Goal: Task Accomplishment & Management: Complete application form

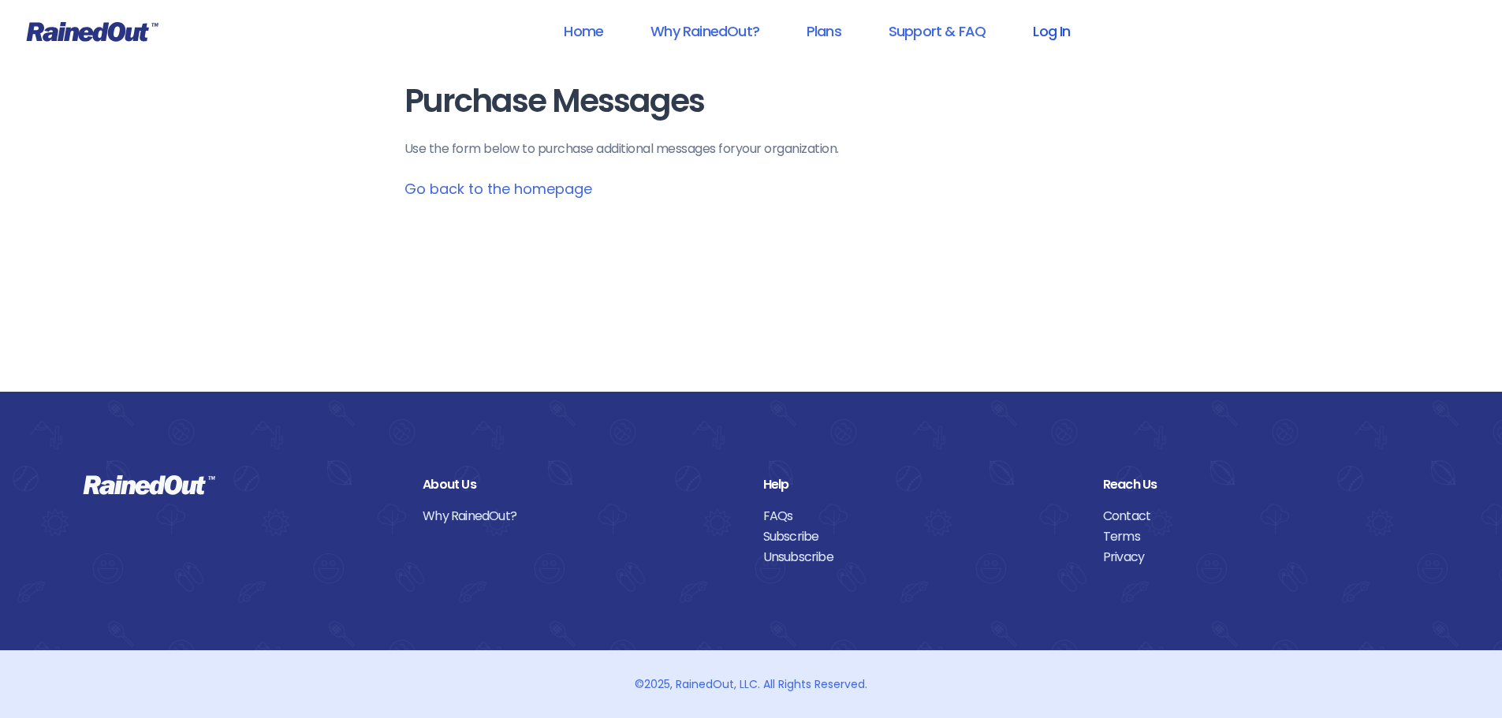
click at [1055, 35] on link "Log In" at bounding box center [1052, 30] width 78 height 35
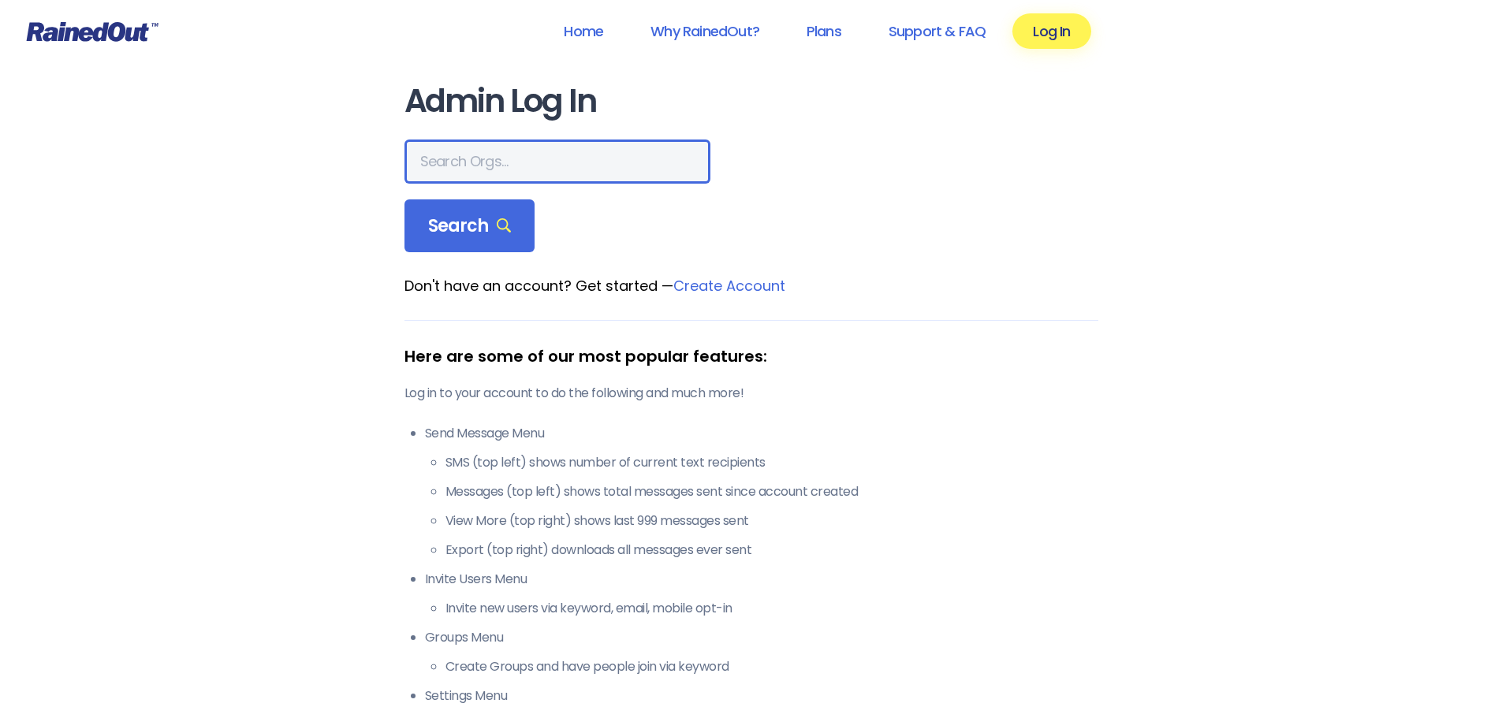
click at [555, 164] on input "text" at bounding box center [558, 162] width 306 height 44
type input "The Summerville Miracle League"
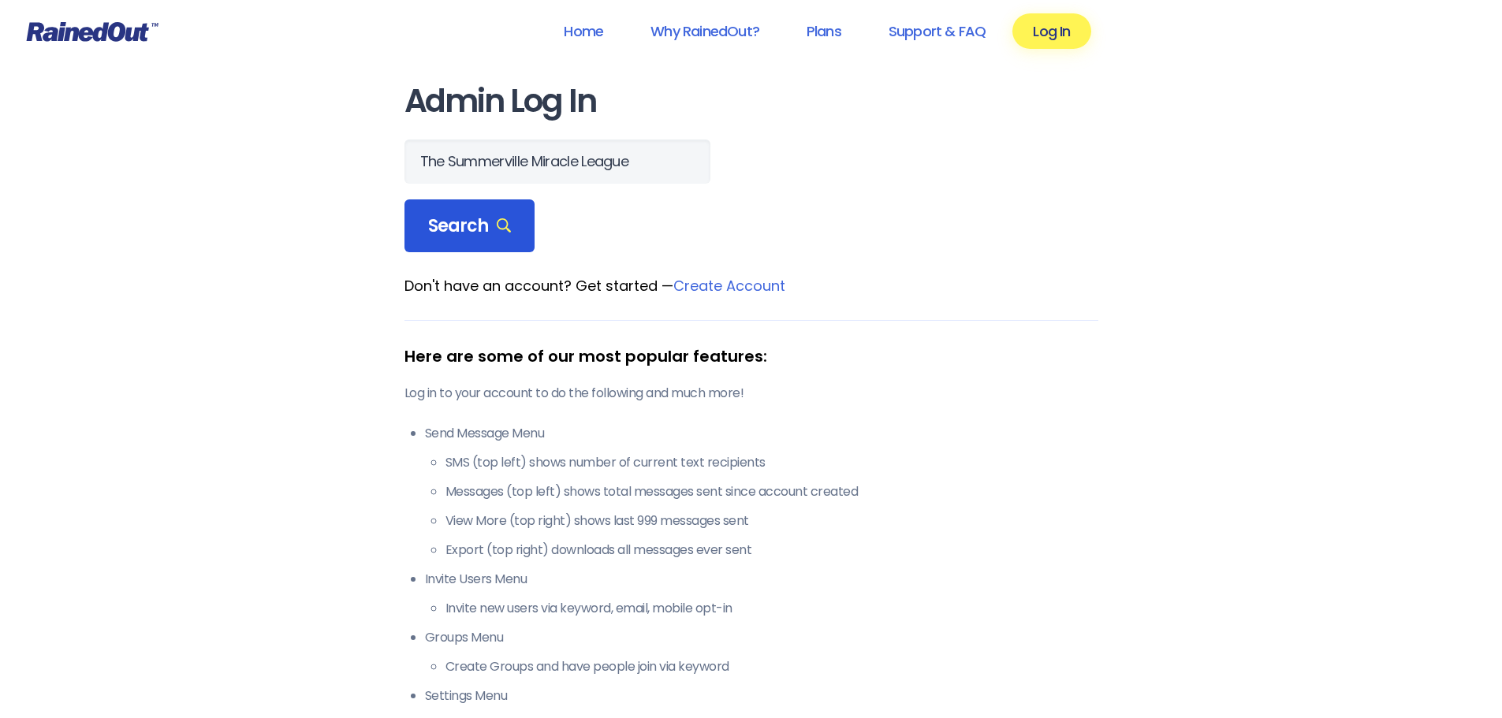
scroll to position [0, 0]
click at [434, 232] on span "Search" at bounding box center [470, 226] width 84 height 22
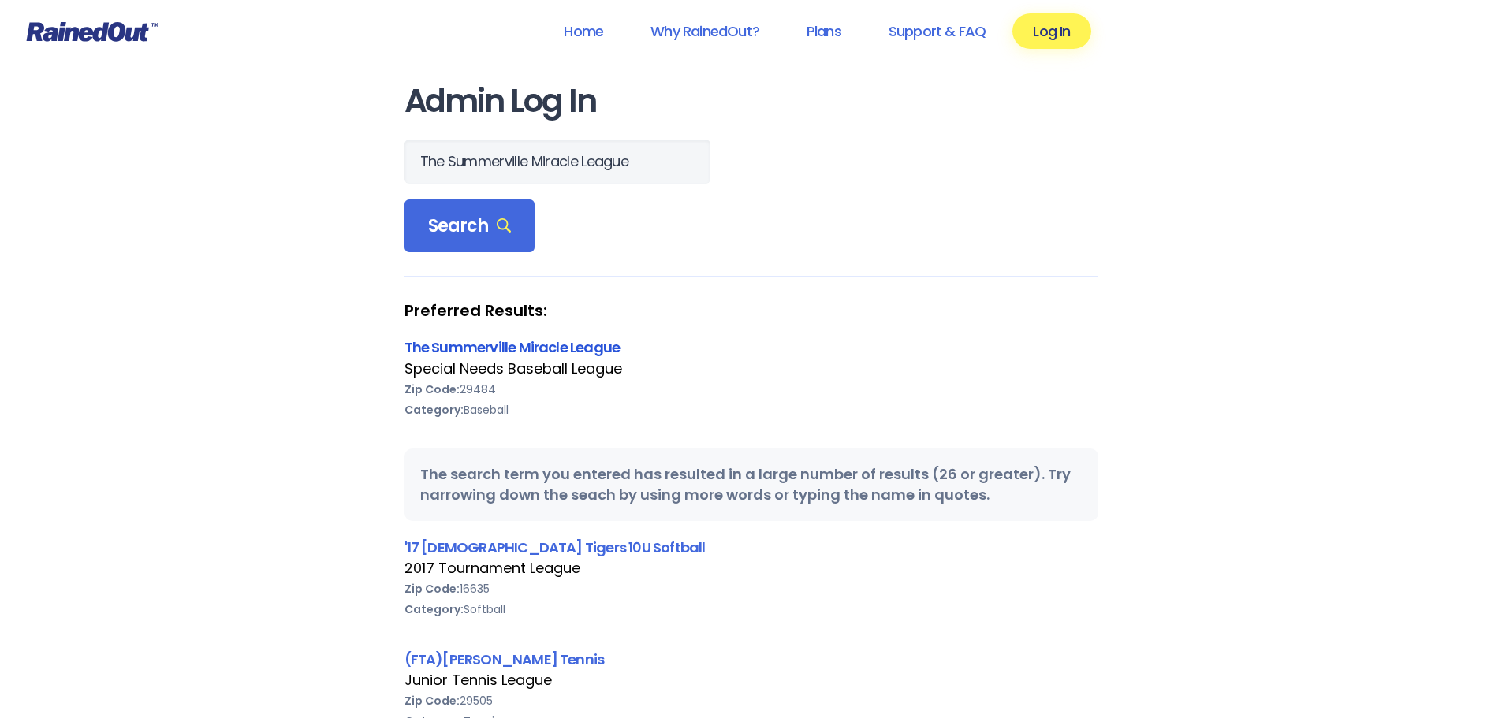
click at [599, 342] on link "The Summerville Miracle League" at bounding box center [513, 348] width 216 height 20
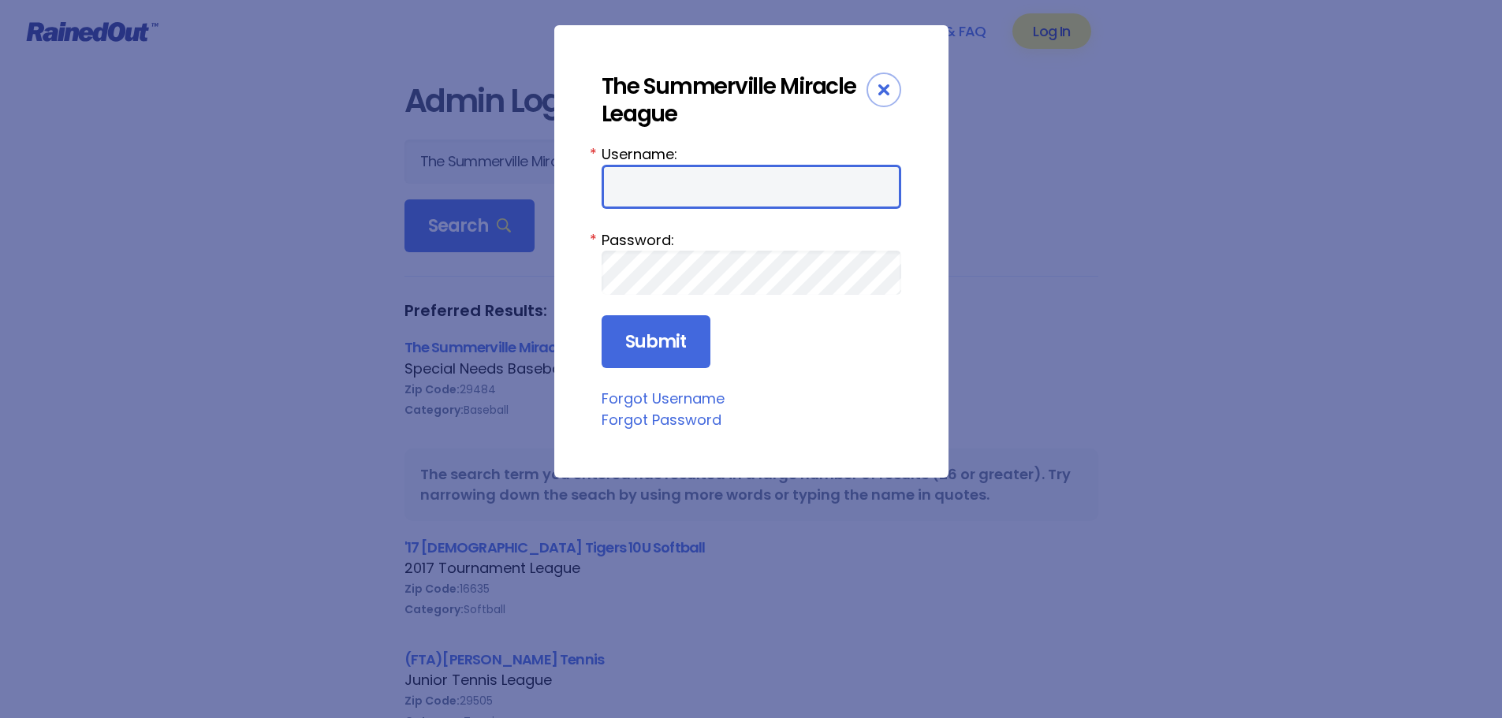
click at [707, 194] on input "Username:" at bounding box center [752, 187] width 300 height 44
type input "SMLBASEBALL"
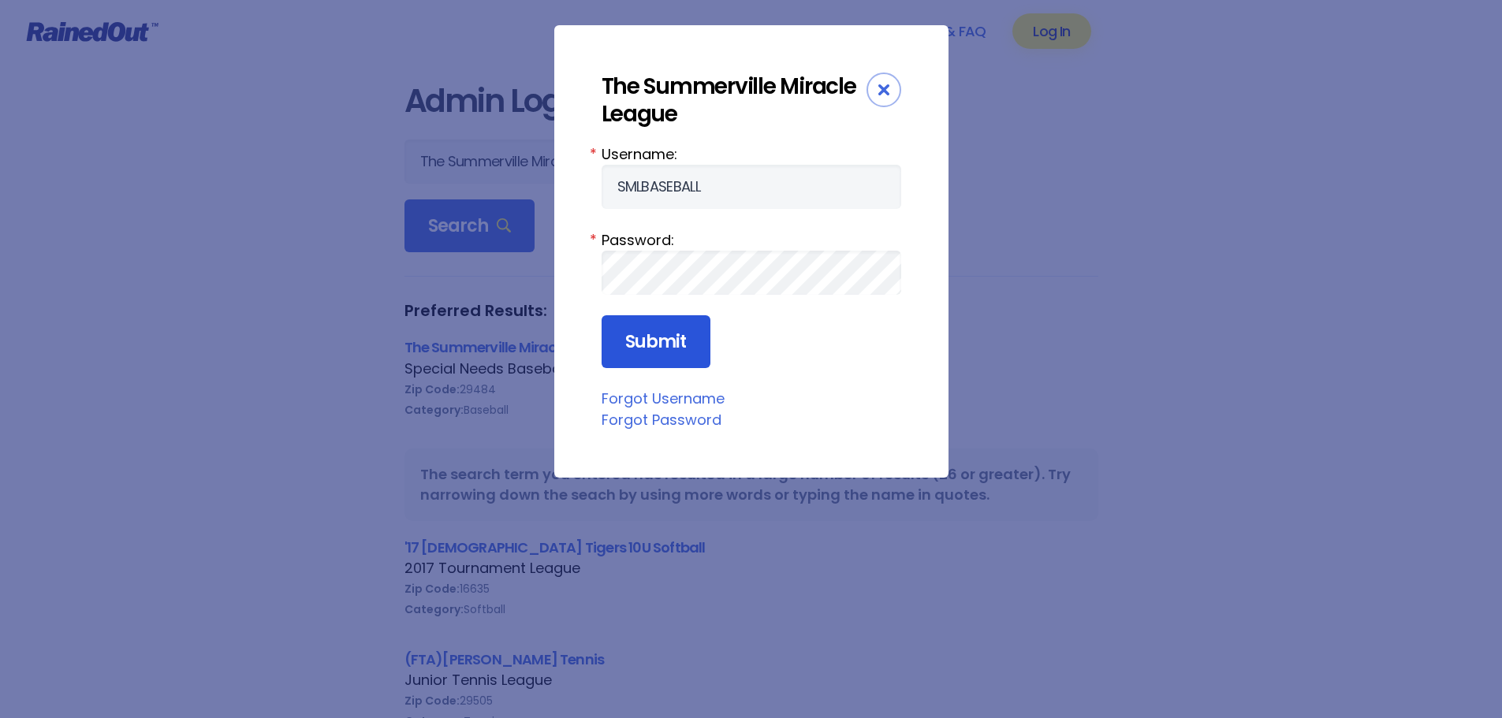
click at [651, 343] on input "Submit" at bounding box center [656, 342] width 109 height 54
